Goal: Task Accomplishment & Management: Complete application form

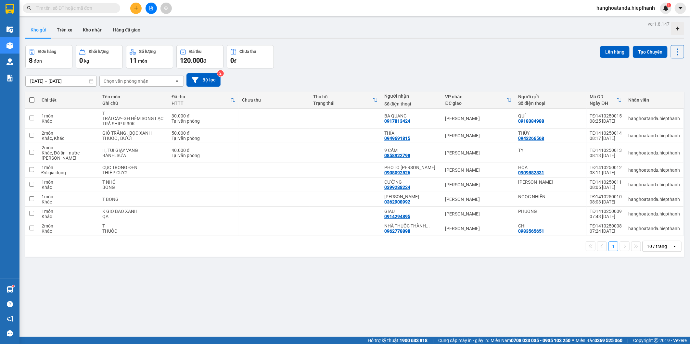
click at [105, 7] on input "text" at bounding box center [74, 8] width 77 height 7
click at [150, 12] on button at bounding box center [151, 8] width 11 height 11
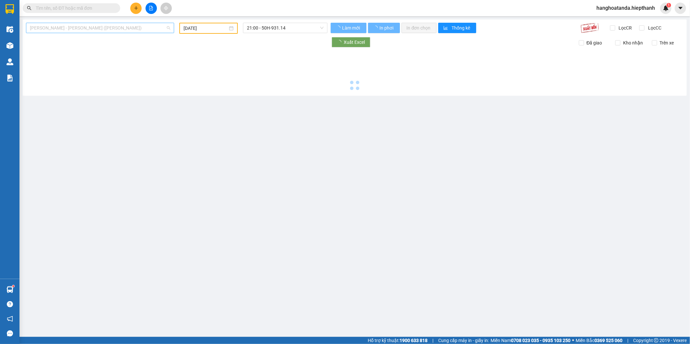
click at [97, 28] on span "[PERSON_NAME] - [PERSON_NAME] ([PERSON_NAME])" at bounding box center [100, 28] width 140 height 10
type input "[DATE]"
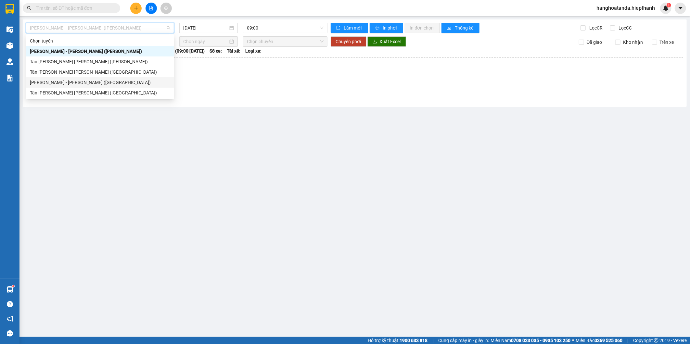
click at [92, 82] on div "[PERSON_NAME] - [PERSON_NAME] ([GEOGRAPHIC_DATA])" at bounding box center [100, 82] width 140 height 7
type input "[DATE]"
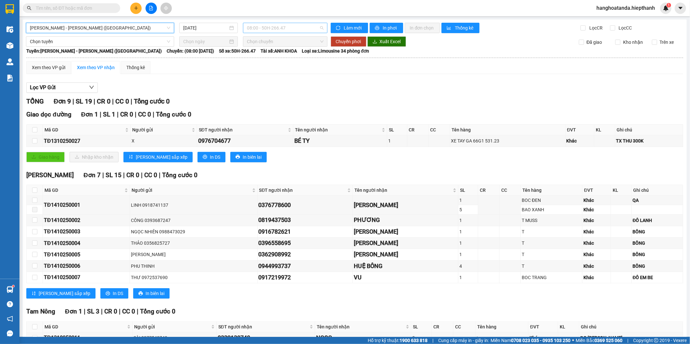
click at [259, 24] on span "08:00 - 50H-266.47" at bounding box center [285, 28] width 76 height 10
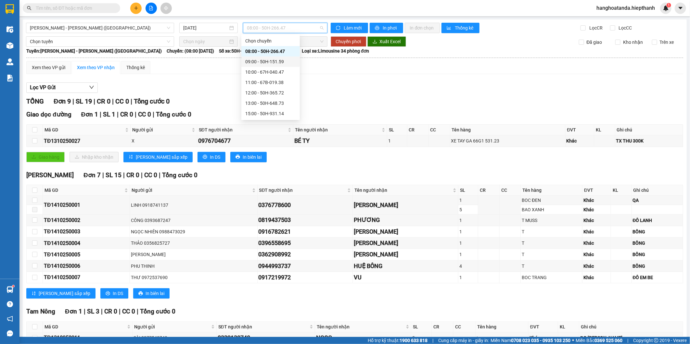
click at [261, 60] on div "09:00 - 50H-151.59" at bounding box center [270, 61] width 51 height 7
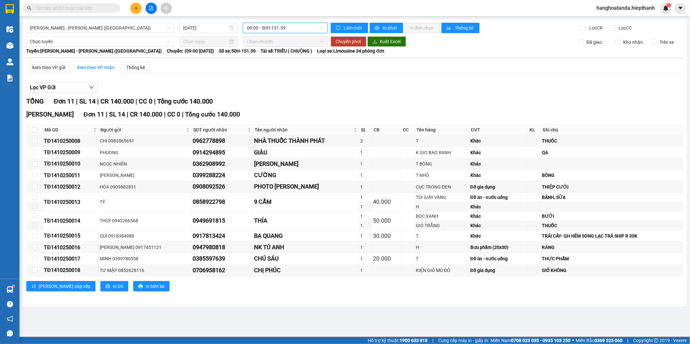
click at [98, 10] on input "text" at bounding box center [74, 8] width 77 height 7
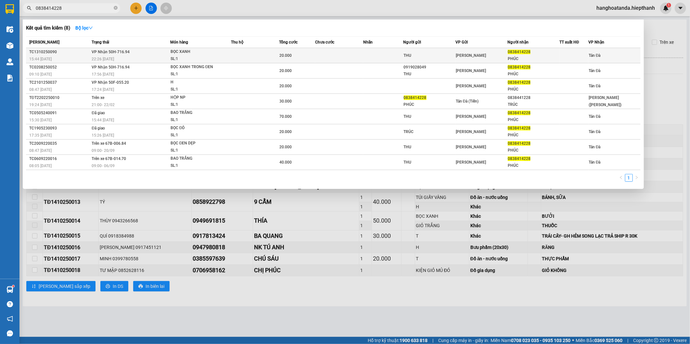
type input "0838414228"
click at [131, 56] on div "22:26 [DATE]" at bounding box center [131, 59] width 78 height 7
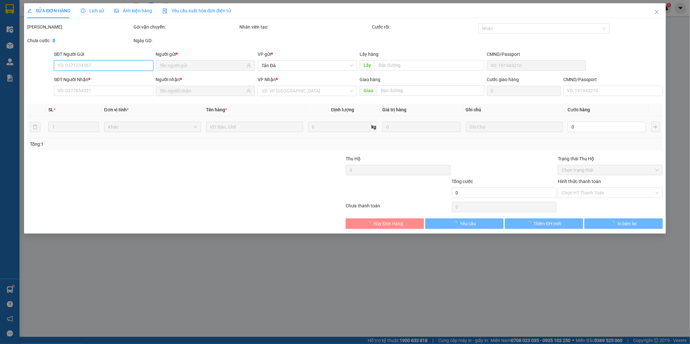
type input "THU"
type input "0838414228"
type input "PHÚC"
type input "20.000"
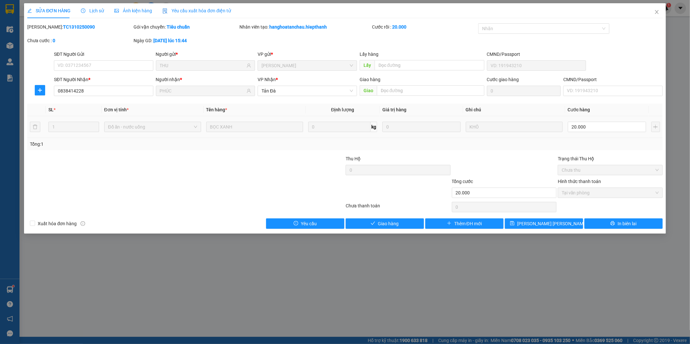
click at [272, 175] on div at bounding box center [292, 166] width 106 height 23
click at [378, 220] on span "Giao hàng" at bounding box center [388, 223] width 21 height 7
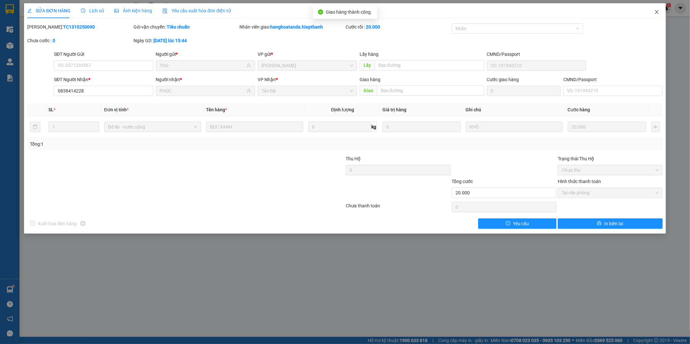
click at [657, 12] on icon "close" at bounding box center [657, 12] width 4 height 4
